Goal: Task Accomplishment & Management: Use online tool/utility

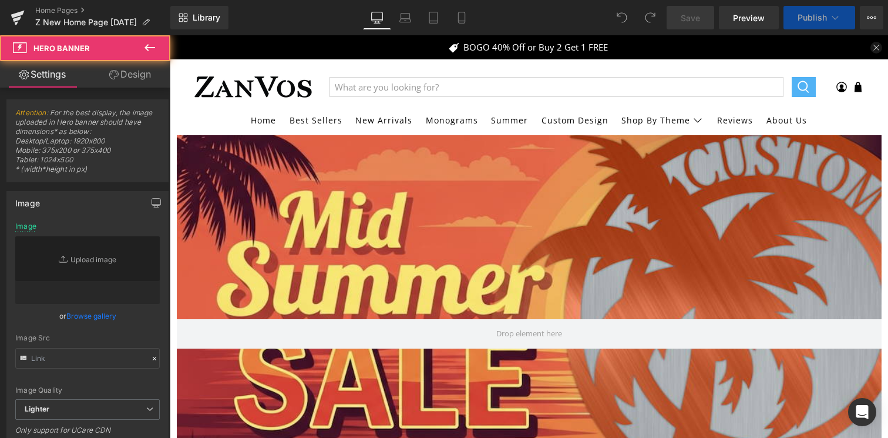
click at [505, 244] on div at bounding box center [529, 333] width 705 height 397
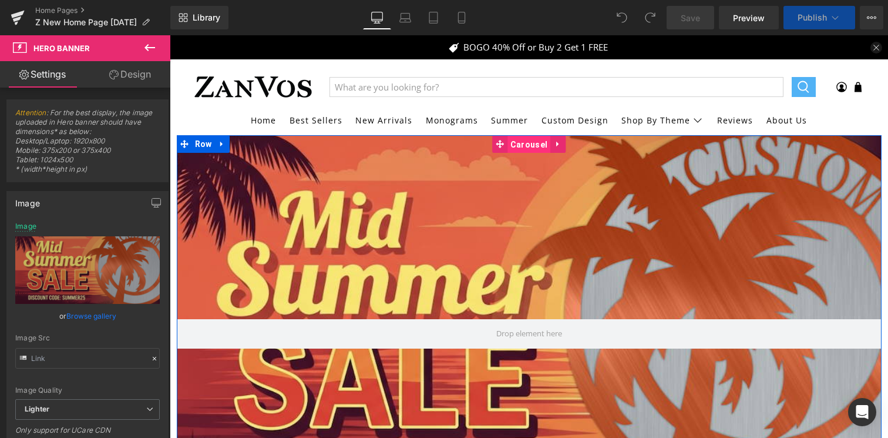
click at [532, 144] on span "Carousel" at bounding box center [528, 145] width 43 height 18
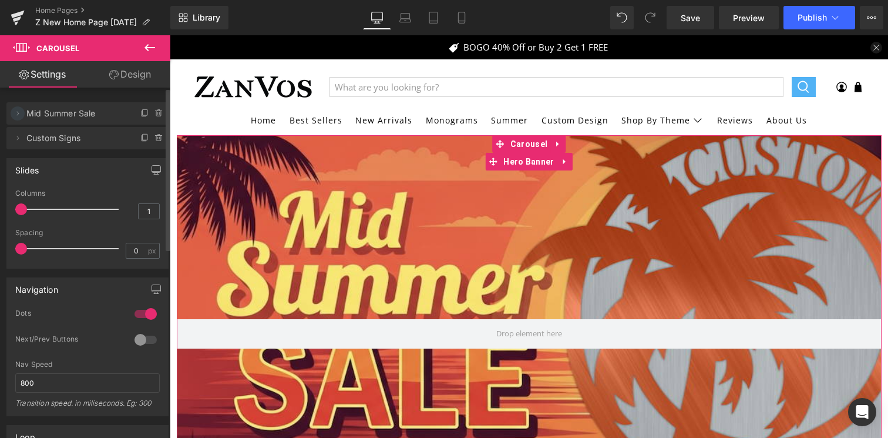
click at [18, 117] on icon at bounding box center [17, 113] width 9 height 9
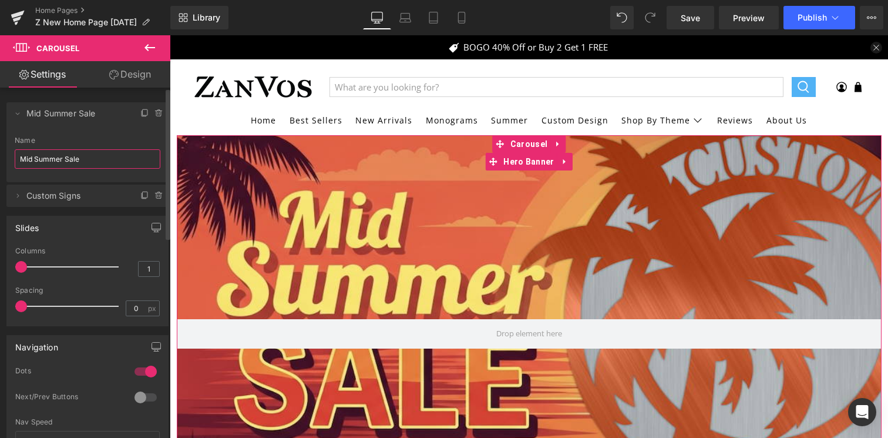
click at [78, 152] on input "Mid Summer Sale" at bounding box center [88, 158] width 146 height 19
type input "Labor Day Sale"
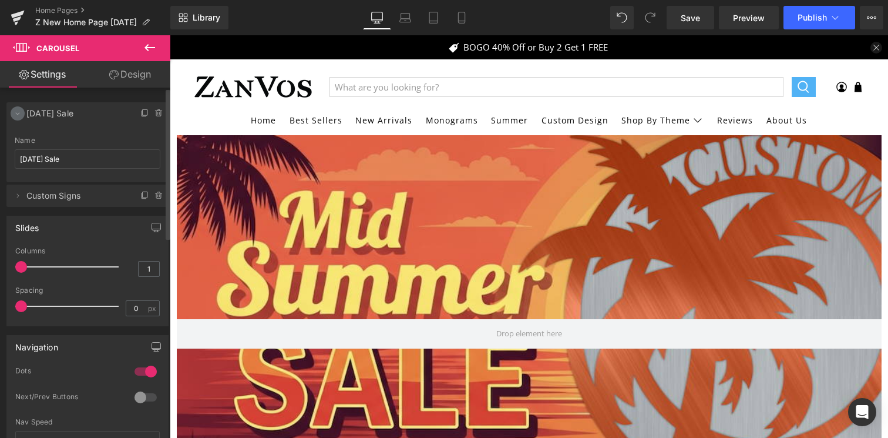
click at [15, 113] on icon at bounding box center [17, 113] width 9 height 9
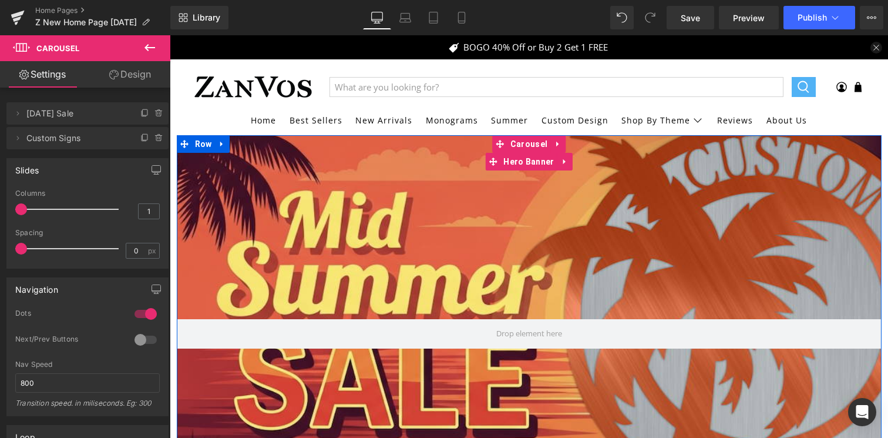
click at [418, 223] on div at bounding box center [529, 333] width 705 height 397
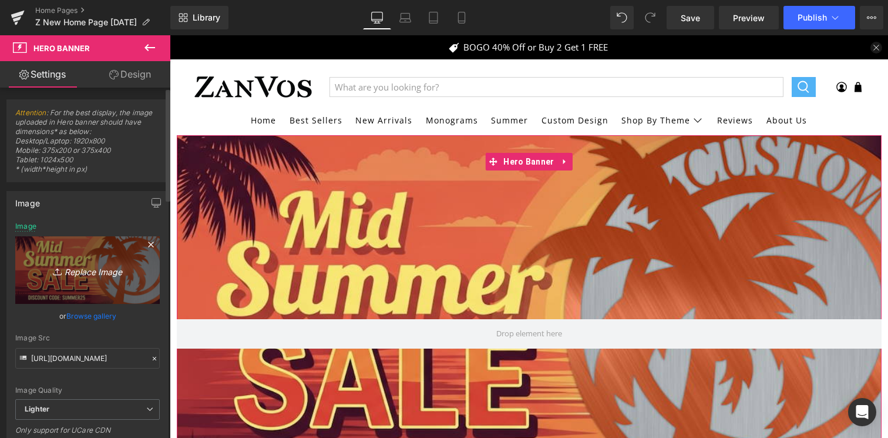
click at [97, 274] on icon "Replace Image" at bounding box center [88, 270] width 94 height 15
type input "C:\fakepath\ezgif.com-animated-gif-maker (4).gif"
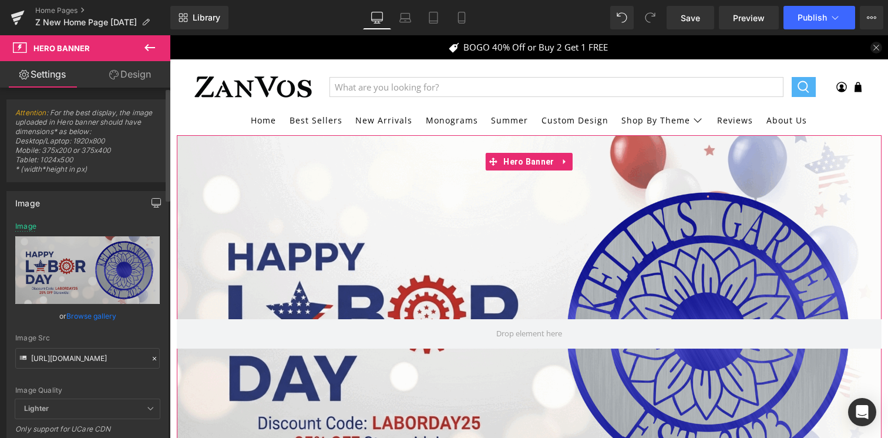
click at [156, 201] on button "button" at bounding box center [156, 202] width 19 height 22
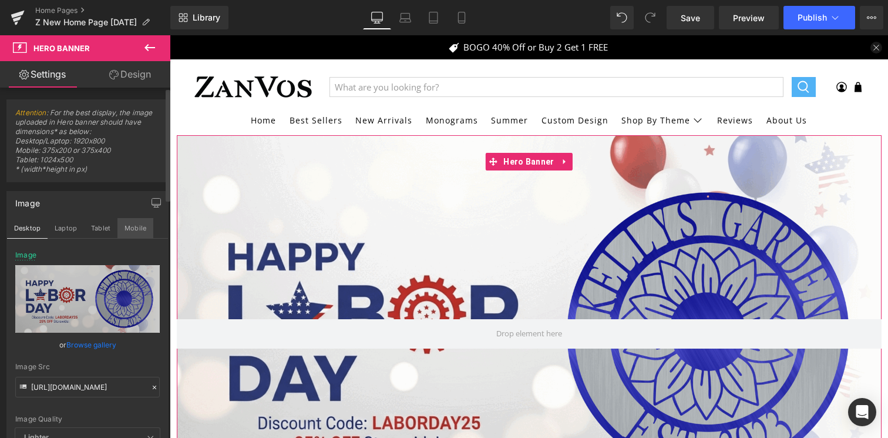
click at [138, 231] on button "Mobile" at bounding box center [135, 228] width 36 height 20
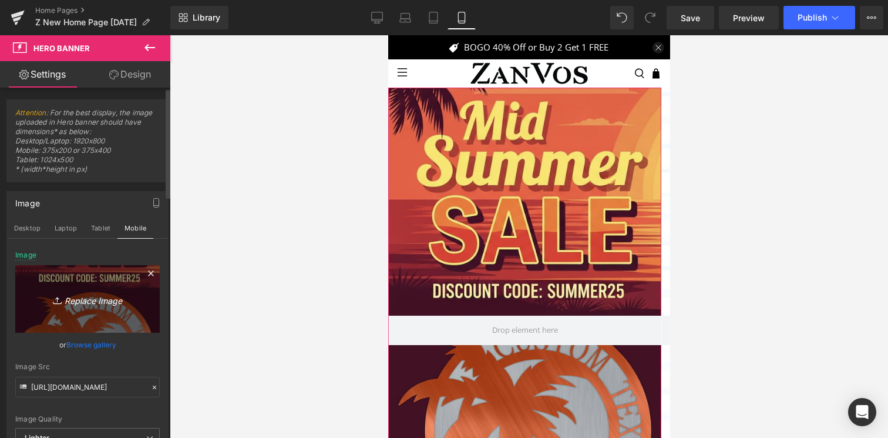
click at [82, 298] on icon "Replace Image" at bounding box center [88, 298] width 94 height 15
type input "C:\fakepath\ezgif.com-animated-gif-maker (5).gif"
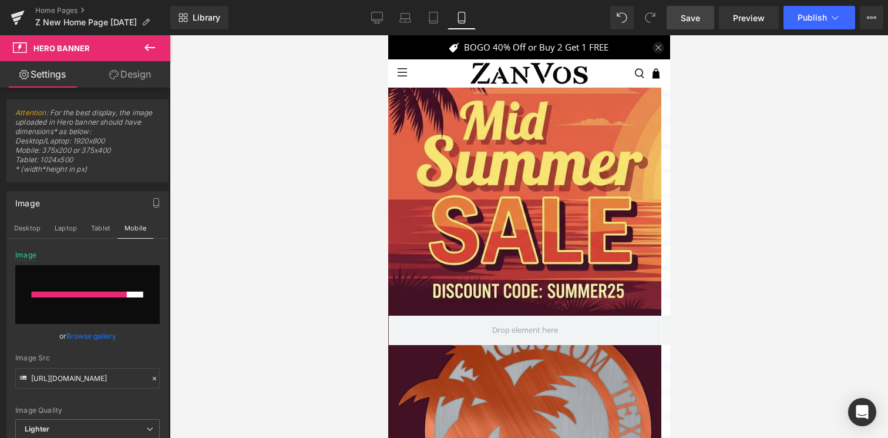
click at [694, 22] on span "Save" at bounding box center [690, 18] width 19 height 12
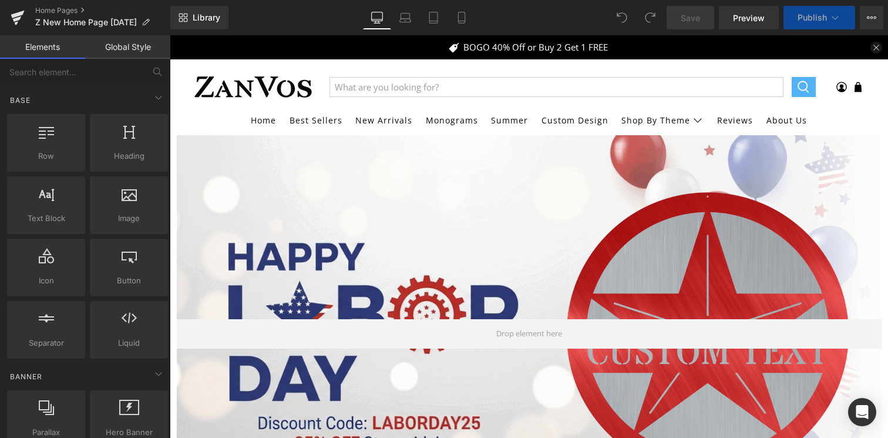
click at [563, 206] on div at bounding box center [529, 333] width 705 height 396
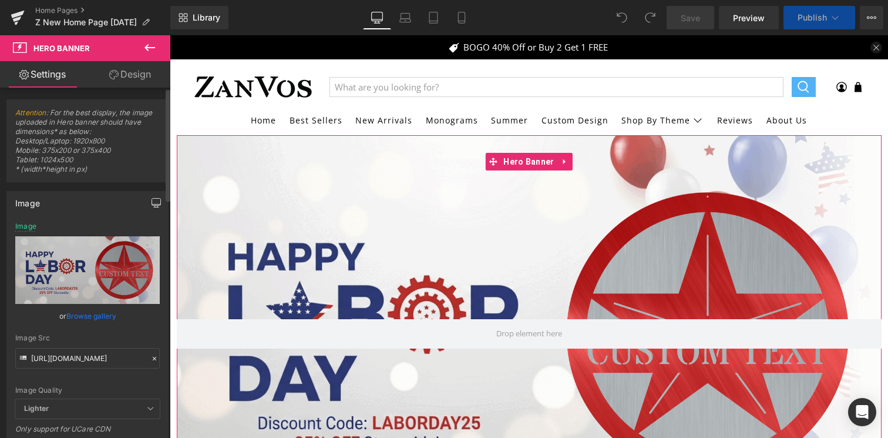
click at [154, 208] on button "button" at bounding box center [156, 202] width 19 height 22
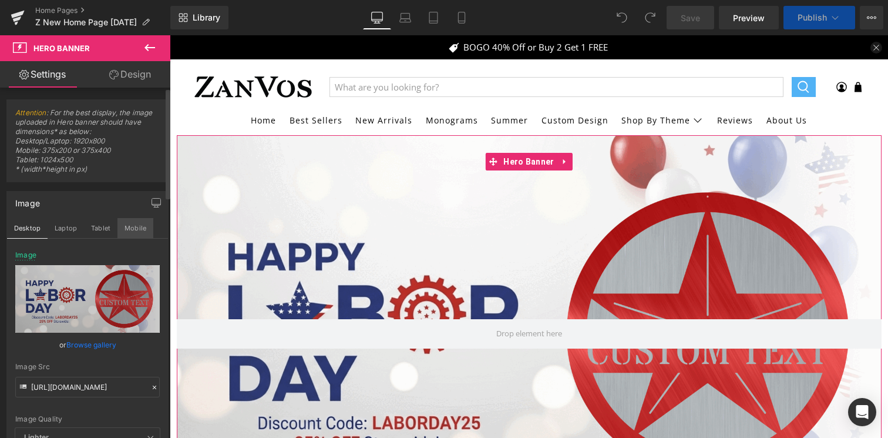
click at [138, 229] on button "Mobile" at bounding box center [135, 228] width 36 height 20
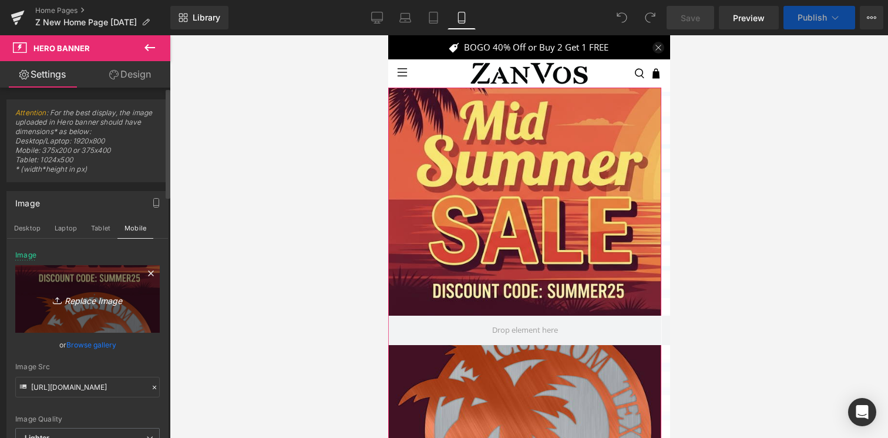
click at [97, 298] on icon "Replace Image" at bounding box center [88, 298] width 94 height 15
type input "C:\fakepath\ezgif.com-animated-gif-maker (5).gif"
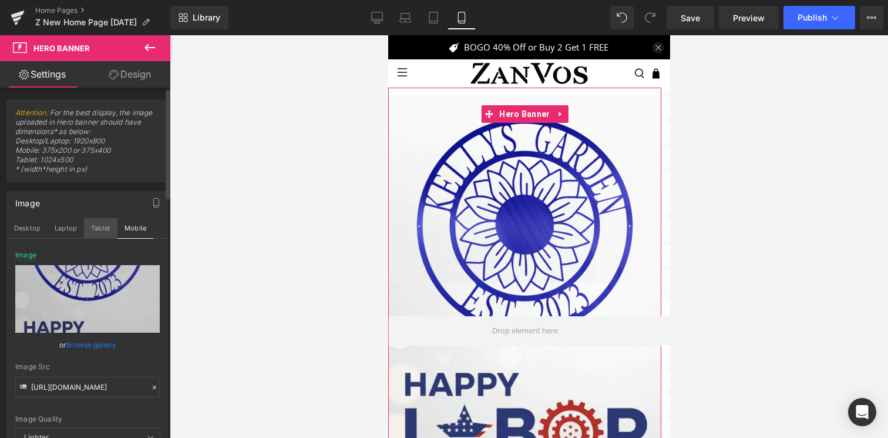
click at [95, 224] on button "Tablet" at bounding box center [100, 228] width 33 height 20
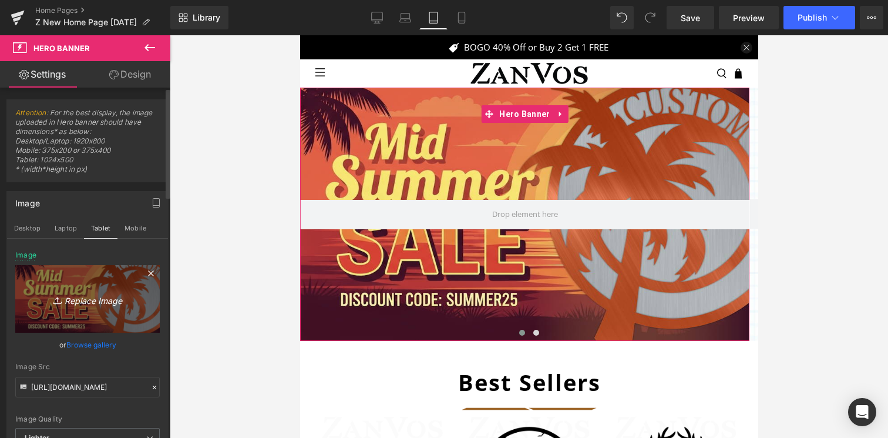
click at [107, 295] on icon "Replace Image" at bounding box center [88, 298] width 94 height 15
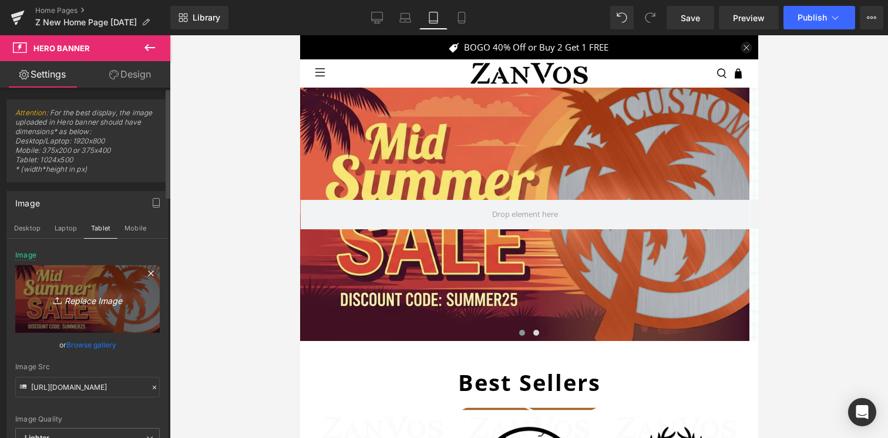
type input "C:\fakepath\ezgif.com-animated-gif-maker (4).gif"
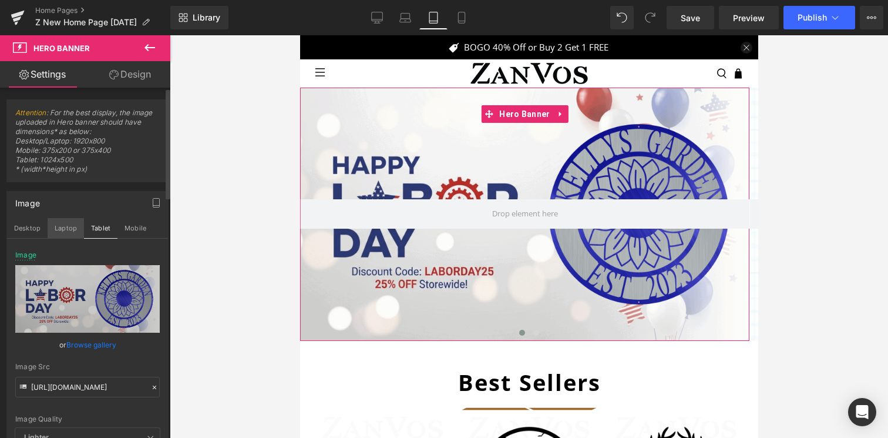
click at [59, 226] on button "Laptop" at bounding box center [66, 228] width 36 height 20
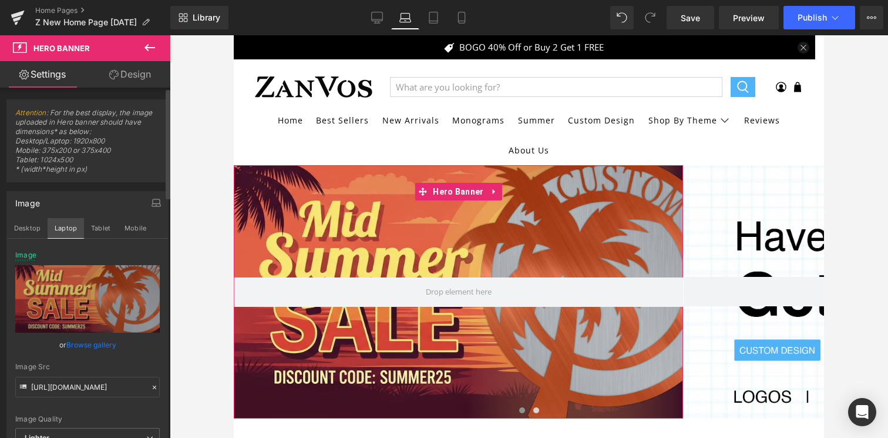
scroll to position [78, 0]
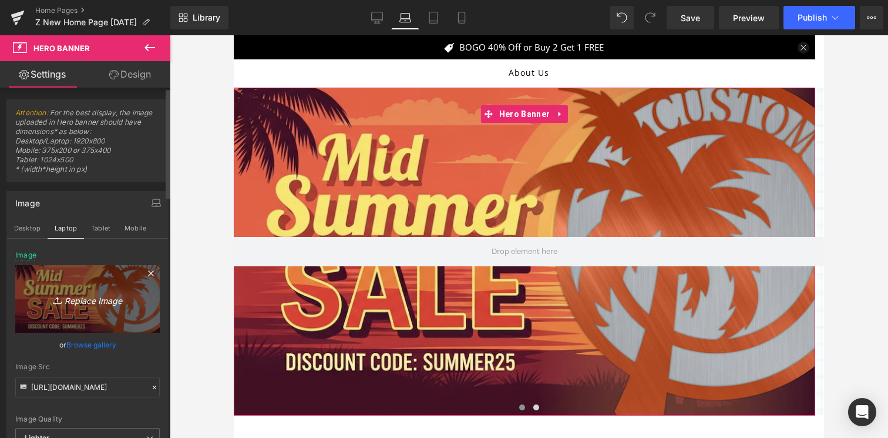
click at [42, 307] on link "Replace Image" at bounding box center [87, 299] width 144 height 68
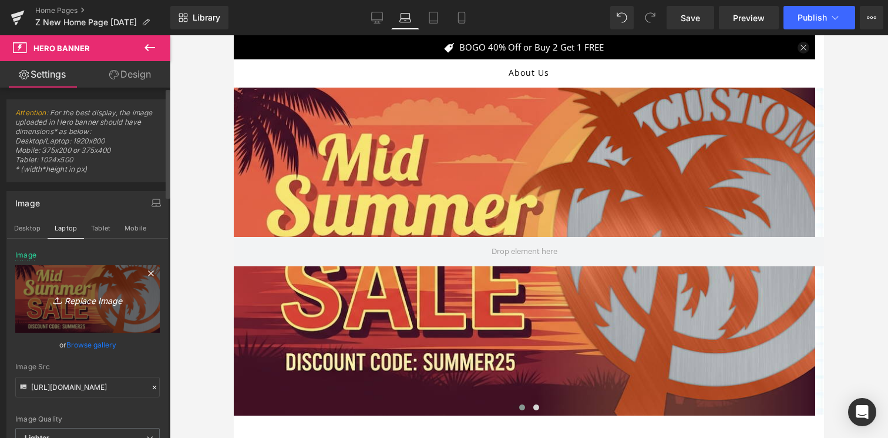
type input "C:\fakepath\ezgif.com-animated-gif-maker (4).gif"
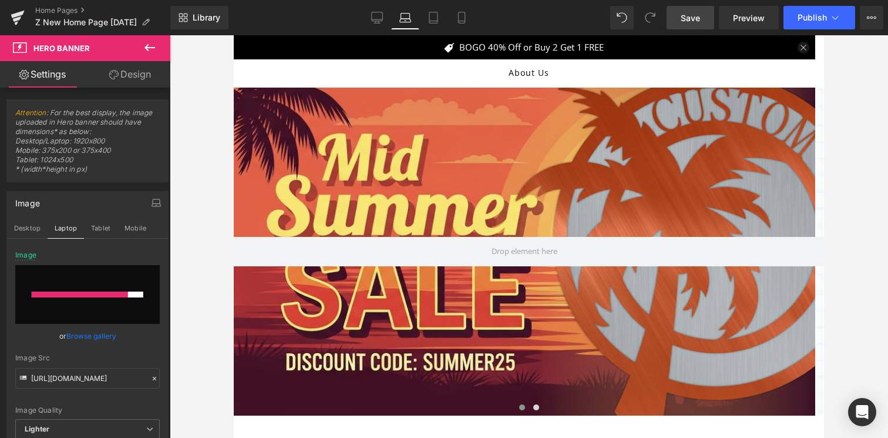
click at [688, 21] on span "Save" at bounding box center [690, 18] width 19 height 12
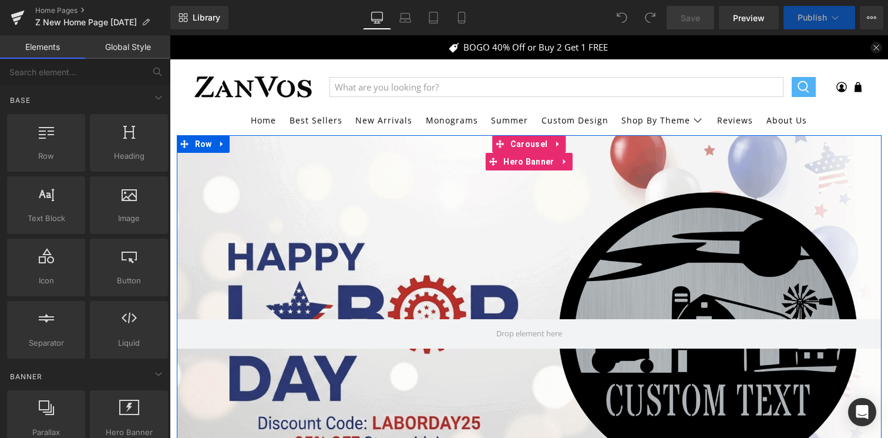
click at [641, 245] on div at bounding box center [529, 333] width 705 height 396
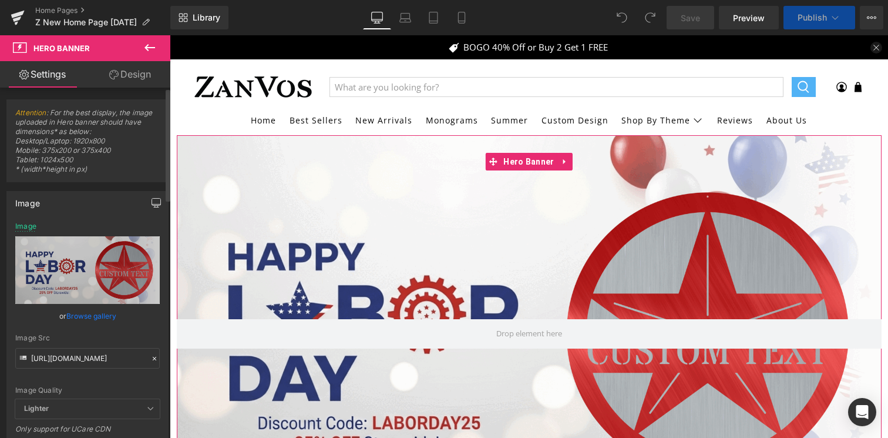
click at [152, 199] on icon "button" at bounding box center [156, 202] width 9 height 9
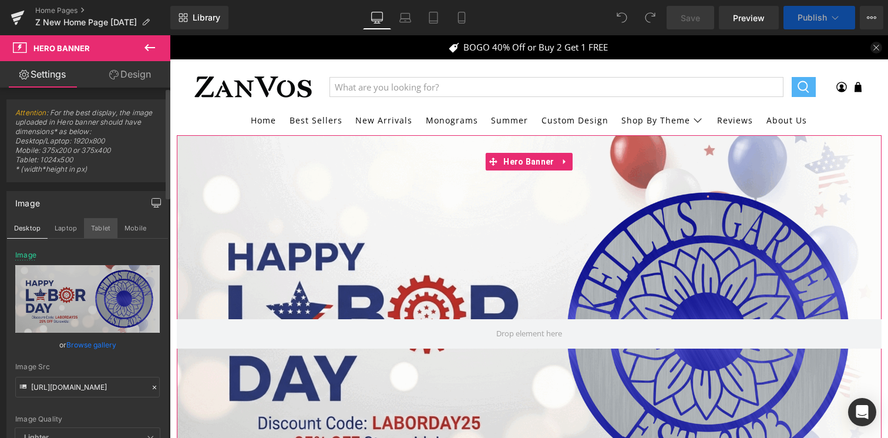
click at [93, 230] on button "Tablet" at bounding box center [100, 228] width 33 height 20
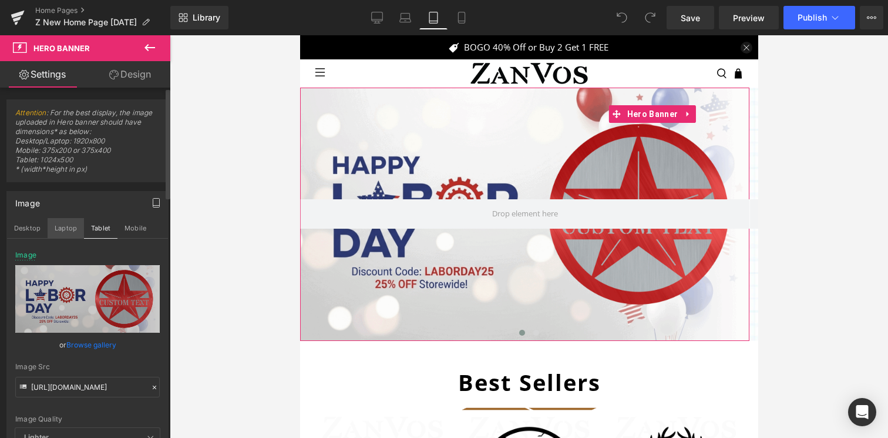
click at [66, 231] on button "Laptop" at bounding box center [66, 228] width 36 height 20
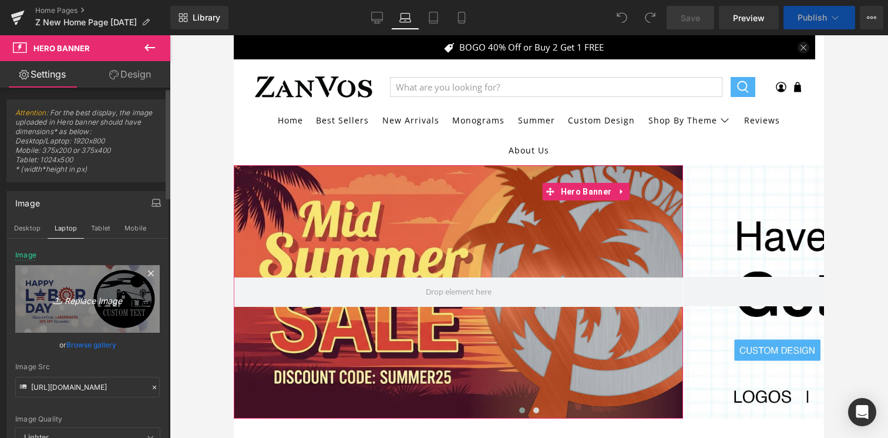
scroll to position [78, 0]
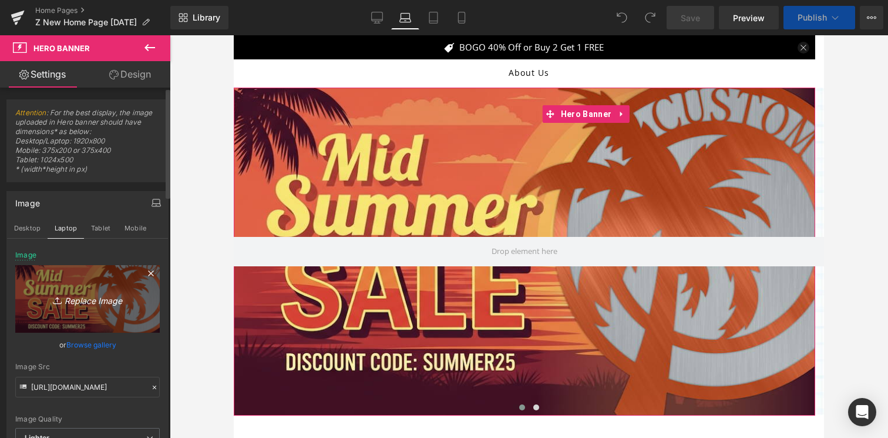
click at [94, 310] on link "Replace Image" at bounding box center [87, 299] width 144 height 68
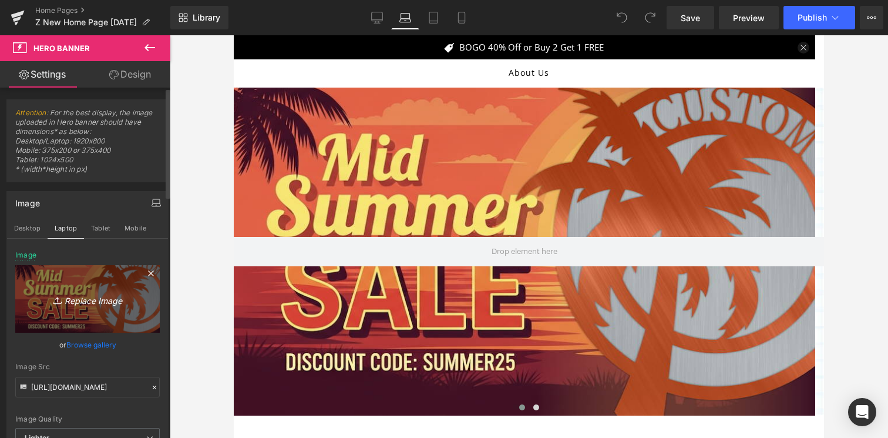
type input "C:\fakepath\ezgif.com-animated-gif-maker (4).gif"
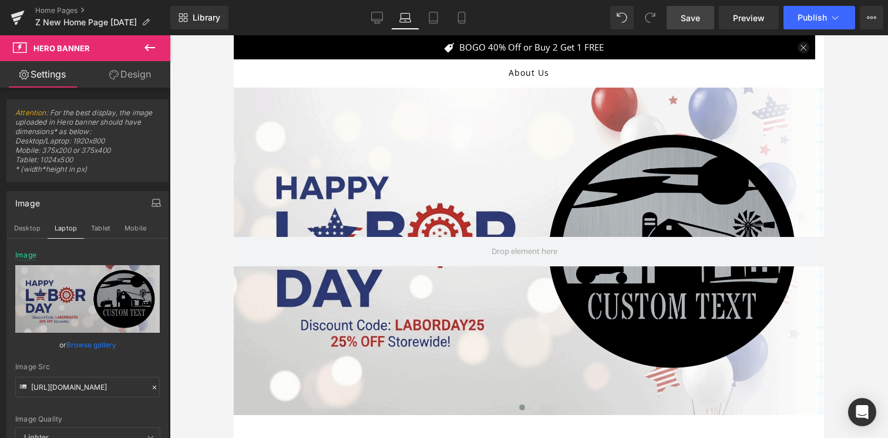
click at [692, 23] on link "Save" at bounding box center [691, 17] width 48 height 23
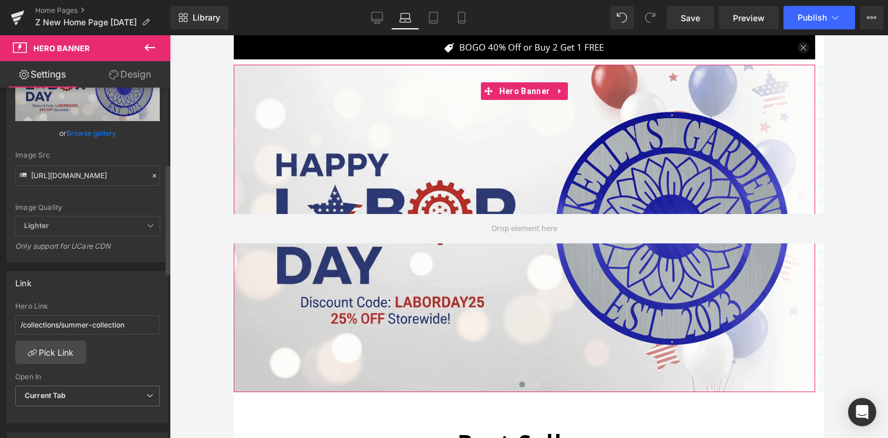
scroll to position [251, 0]
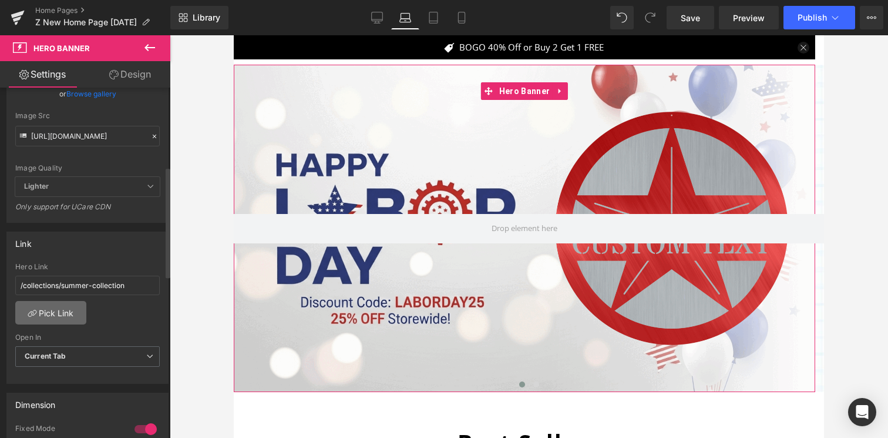
click at [56, 318] on link "Pick Link" at bounding box center [50, 312] width 71 height 23
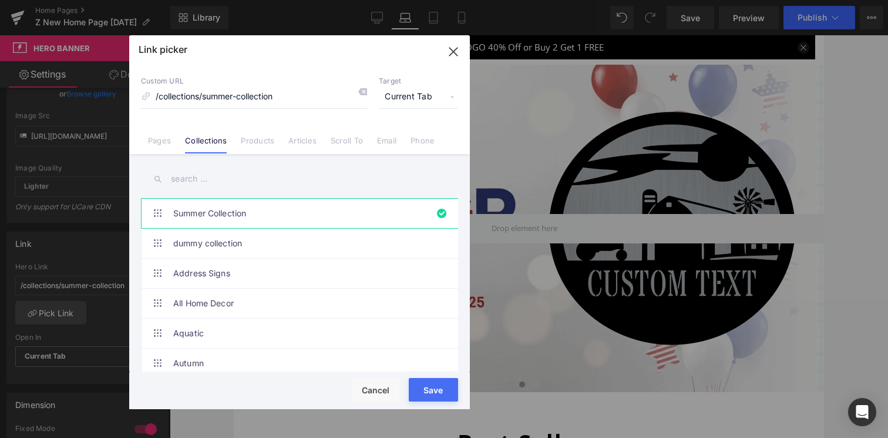
click at [223, 177] on input "text" at bounding box center [299, 179] width 317 height 26
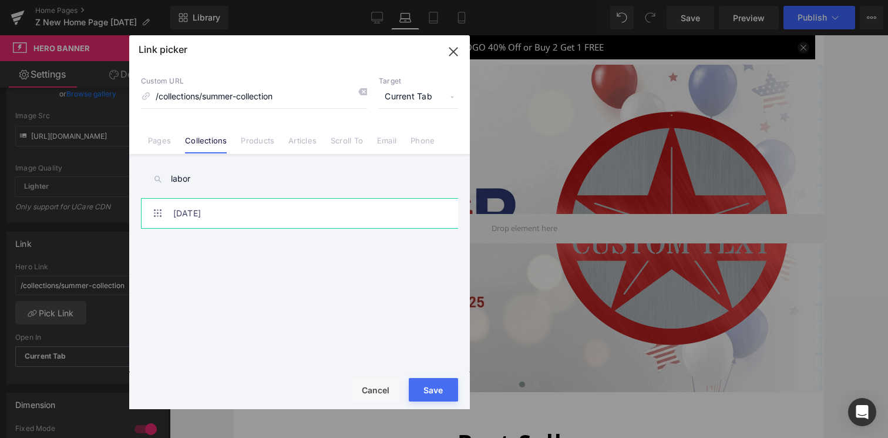
type input "labor"
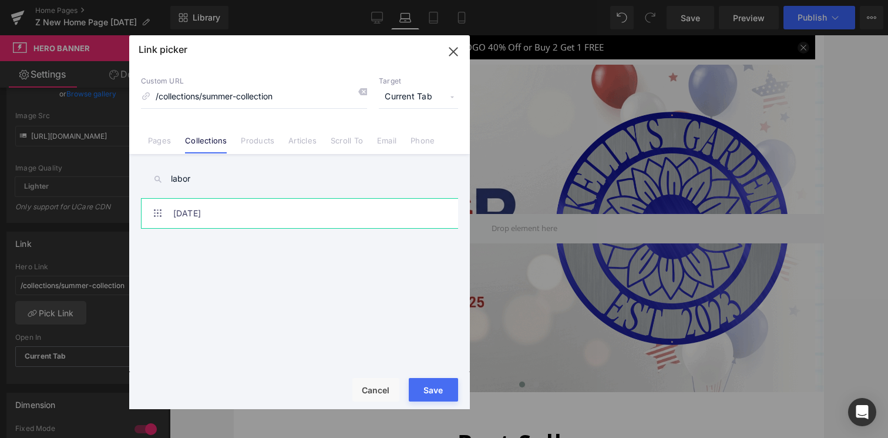
click at [234, 216] on link "Labor Day" at bounding box center [302, 213] width 258 height 29
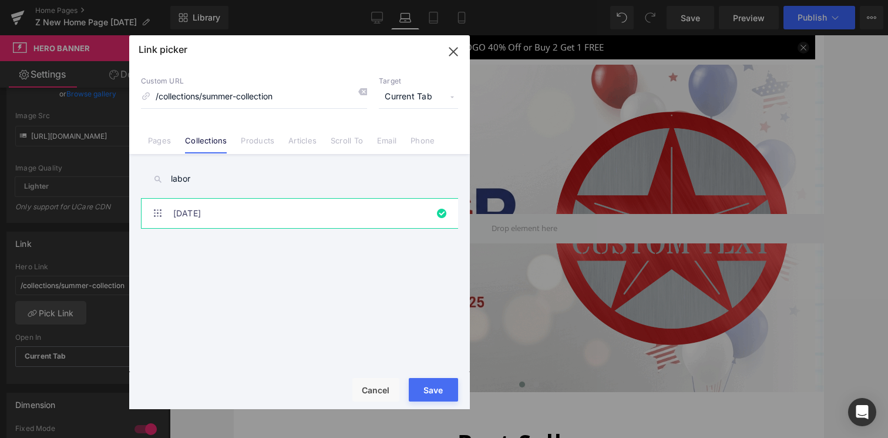
click at [445, 393] on div "Loading Product Data" at bounding box center [444, 391] width 85 height 13
click at [451, 384] on button "Save" at bounding box center [433, 389] width 49 height 23
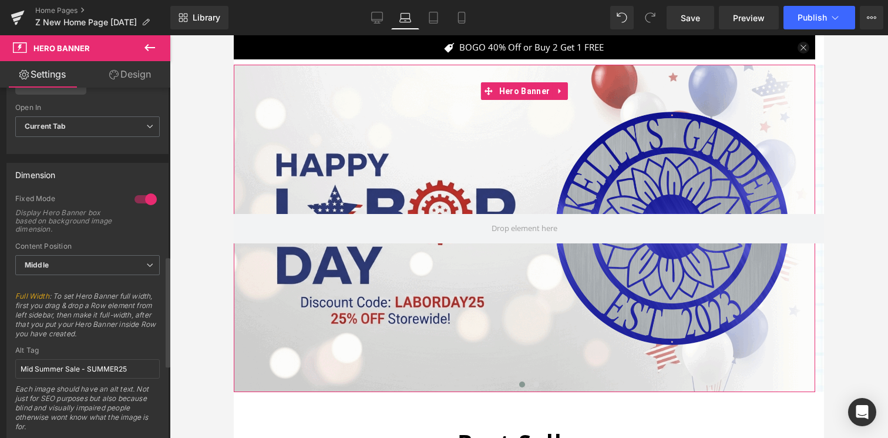
scroll to position [534, 0]
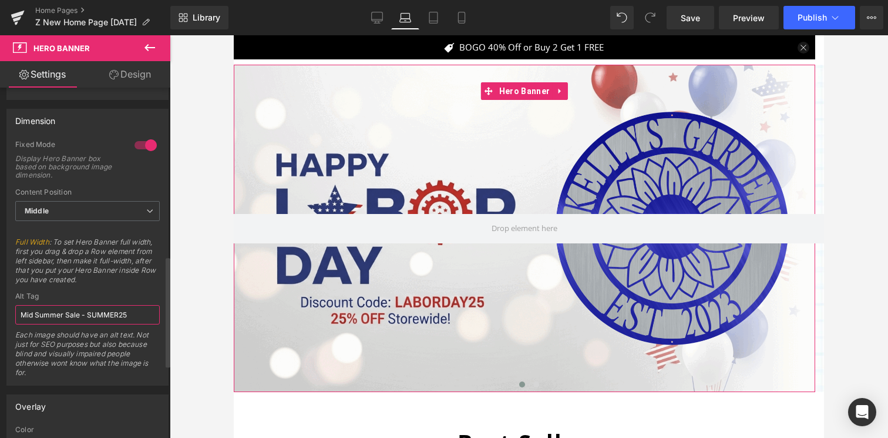
click at [90, 308] on input "Mid Summer Sale - SUMMER25" at bounding box center [87, 314] width 144 height 19
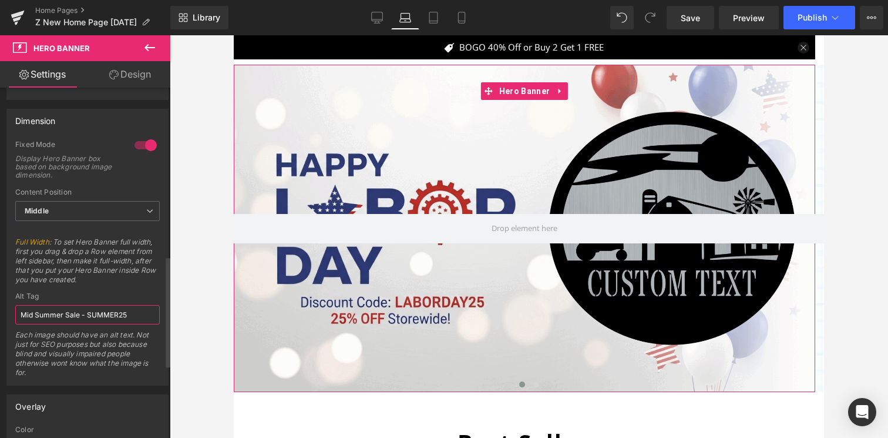
click at [90, 308] on input "Mid Summer Sale - SUMMER25" at bounding box center [87, 314] width 144 height 19
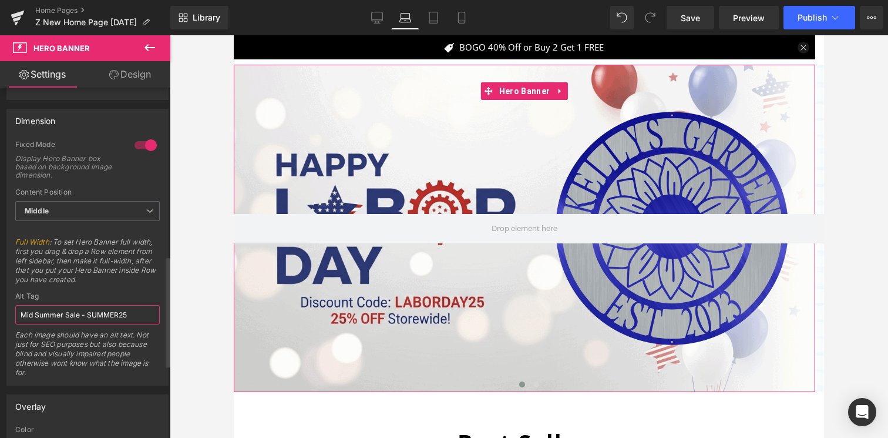
click at [90, 308] on input "Mid Summer Sale - SUMMER25" at bounding box center [87, 314] width 144 height 19
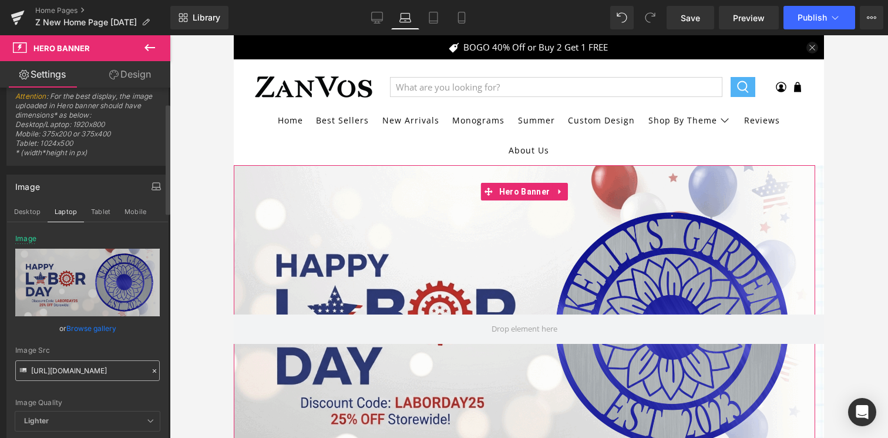
scroll to position [0, 0]
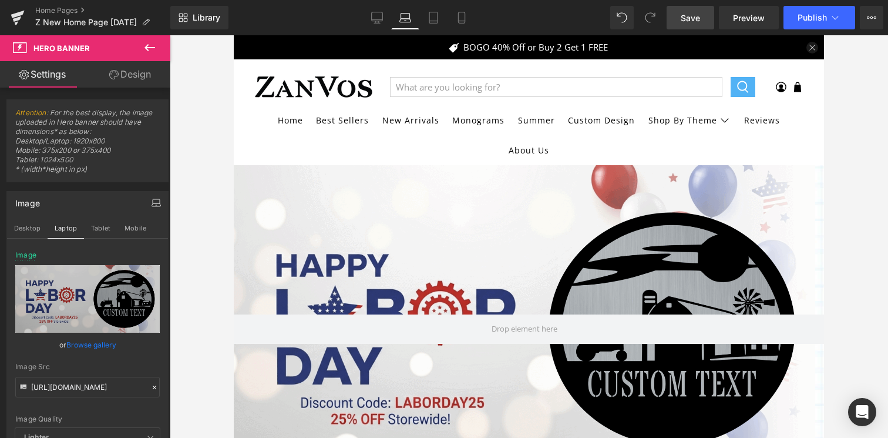
type input "Labor Day Sale - LABORDAY25"
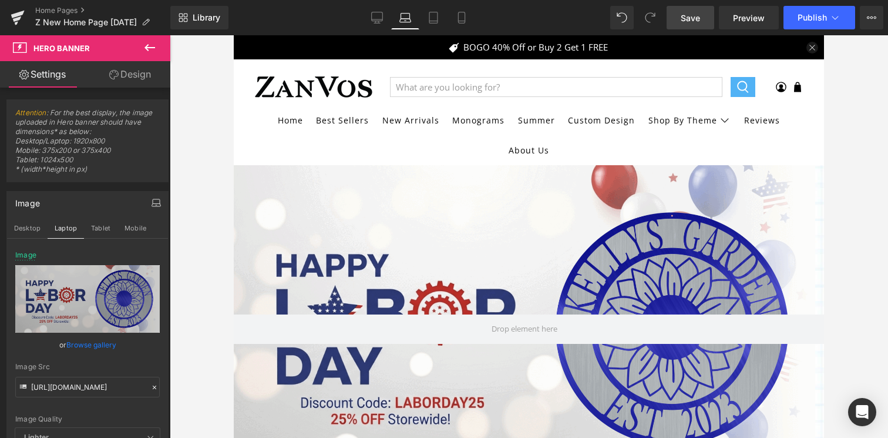
click at [682, 19] on span "Save" at bounding box center [690, 18] width 19 height 12
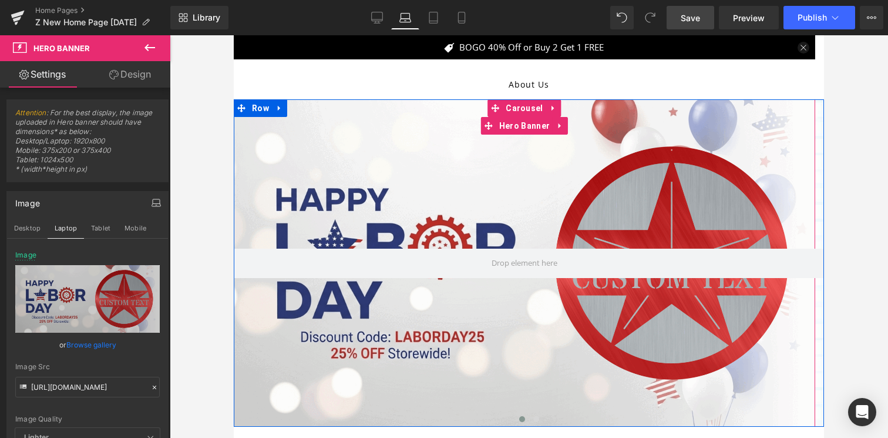
scroll to position [40, 0]
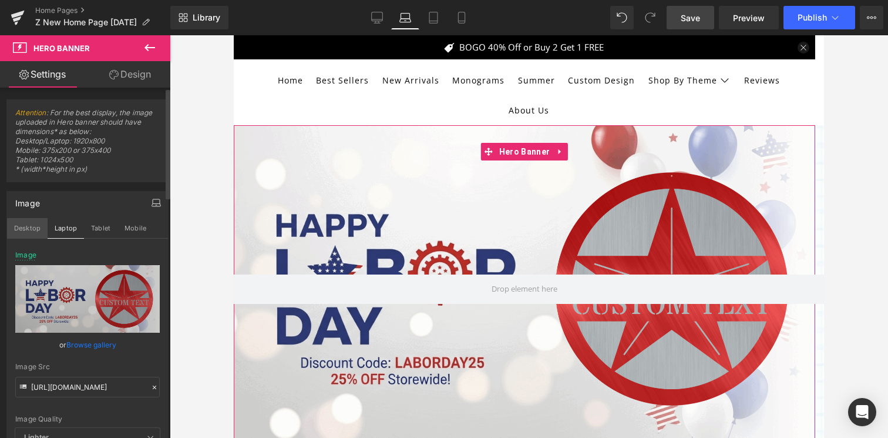
click at [16, 230] on button "Desktop" at bounding box center [27, 228] width 41 height 20
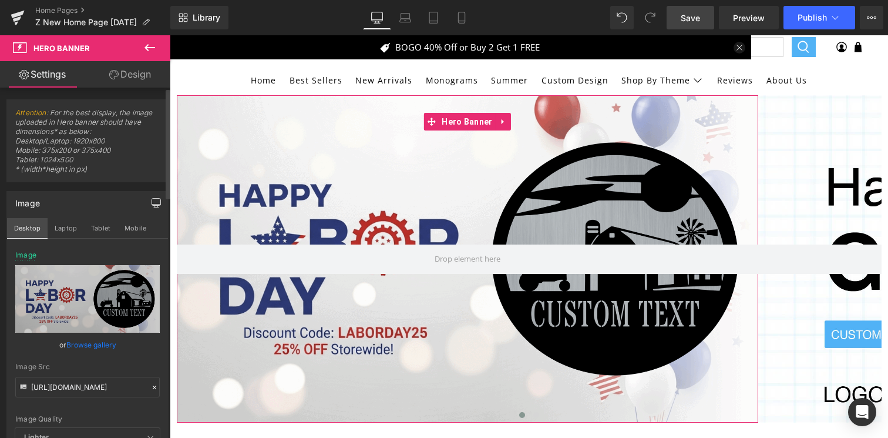
scroll to position [10, 0]
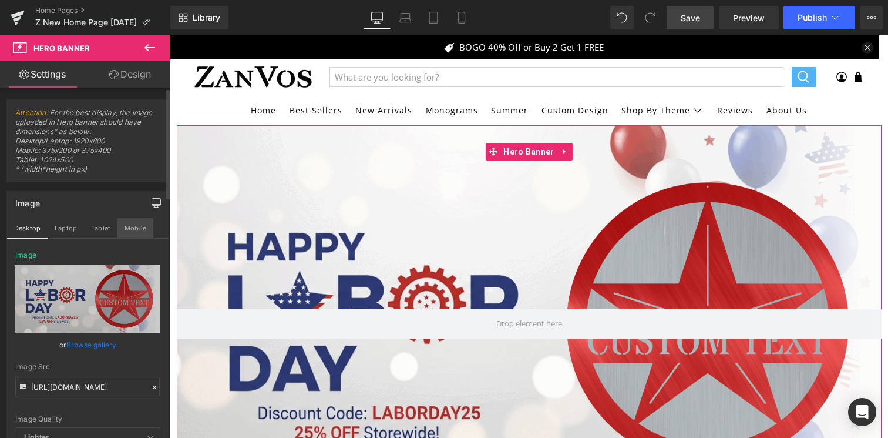
click at [139, 233] on button "Mobile" at bounding box center [135, 228] width 36 height 20
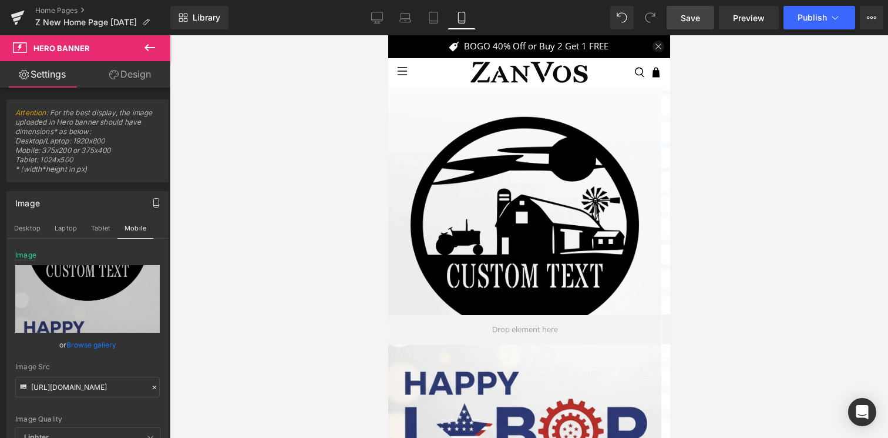
scroll to position [0, 0]
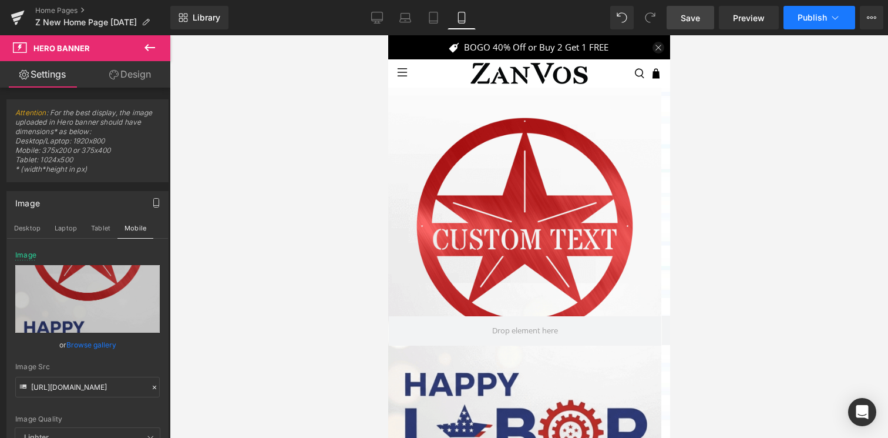
click at [819, 17] on span "Publish" at bounding box center [812, 17] width 29 height 9
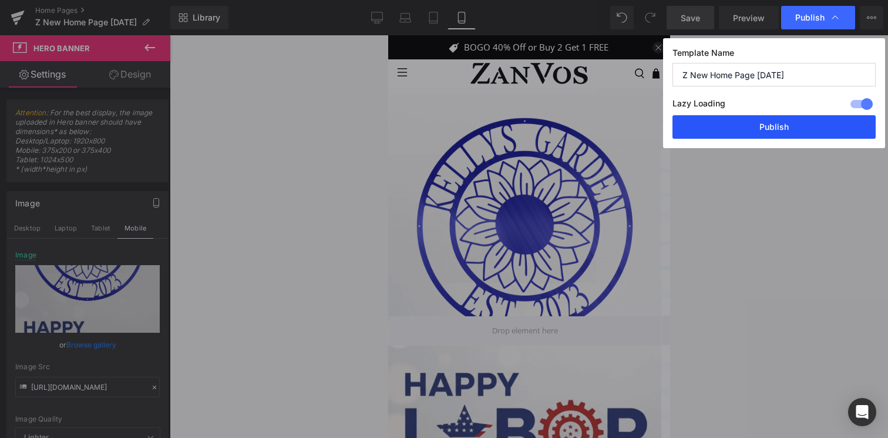
click at [775, 122] on button "Publish" at bounding box center [773, 126] width 203 height 23
